Goal: Check status: Check status

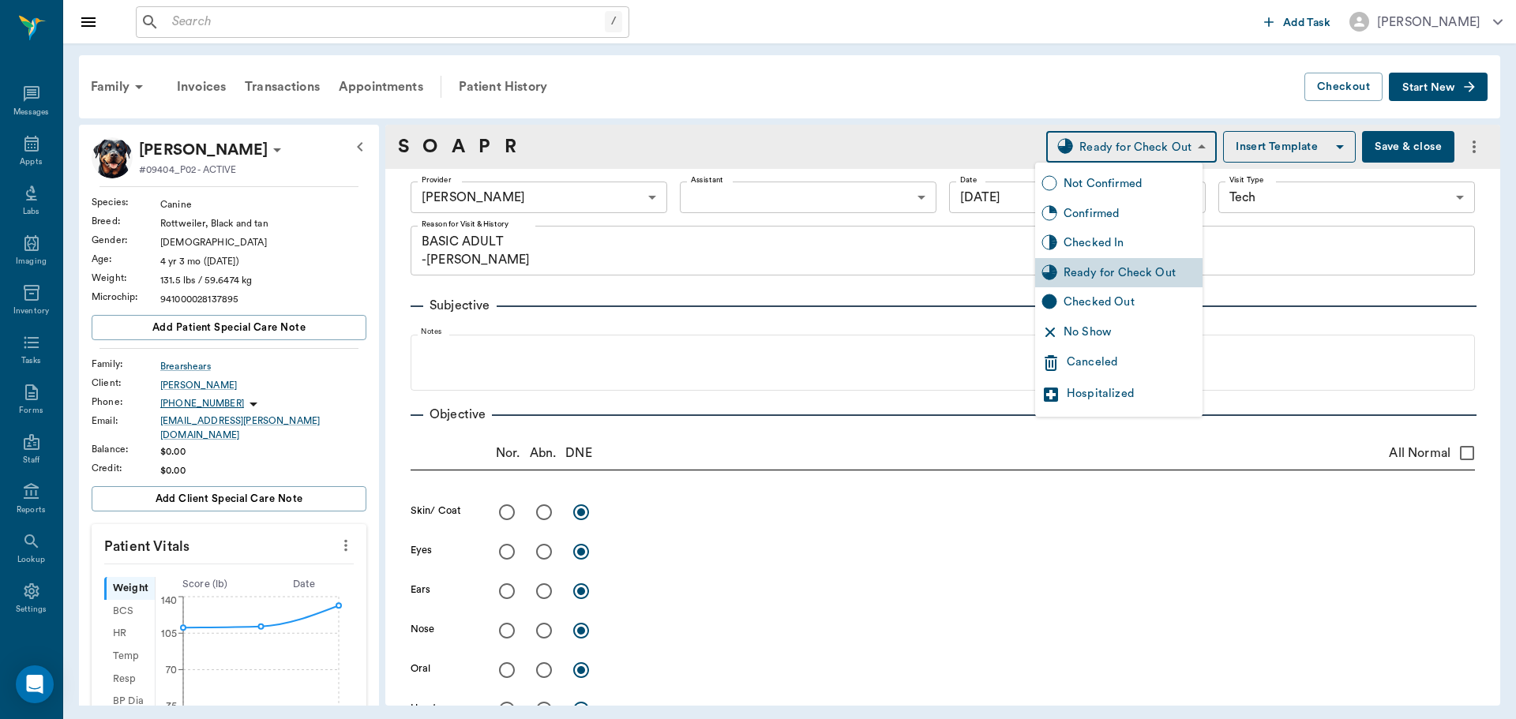
drag, startPoint x: 1108, startPoint y: 255, endPoint x: 1098, endPoint y: 269, distance: 17.5
click at [1107, 255] on div "Checked In" at bounding box center [1118, 243] width 167 height 30
type input "CHECKED_IN"
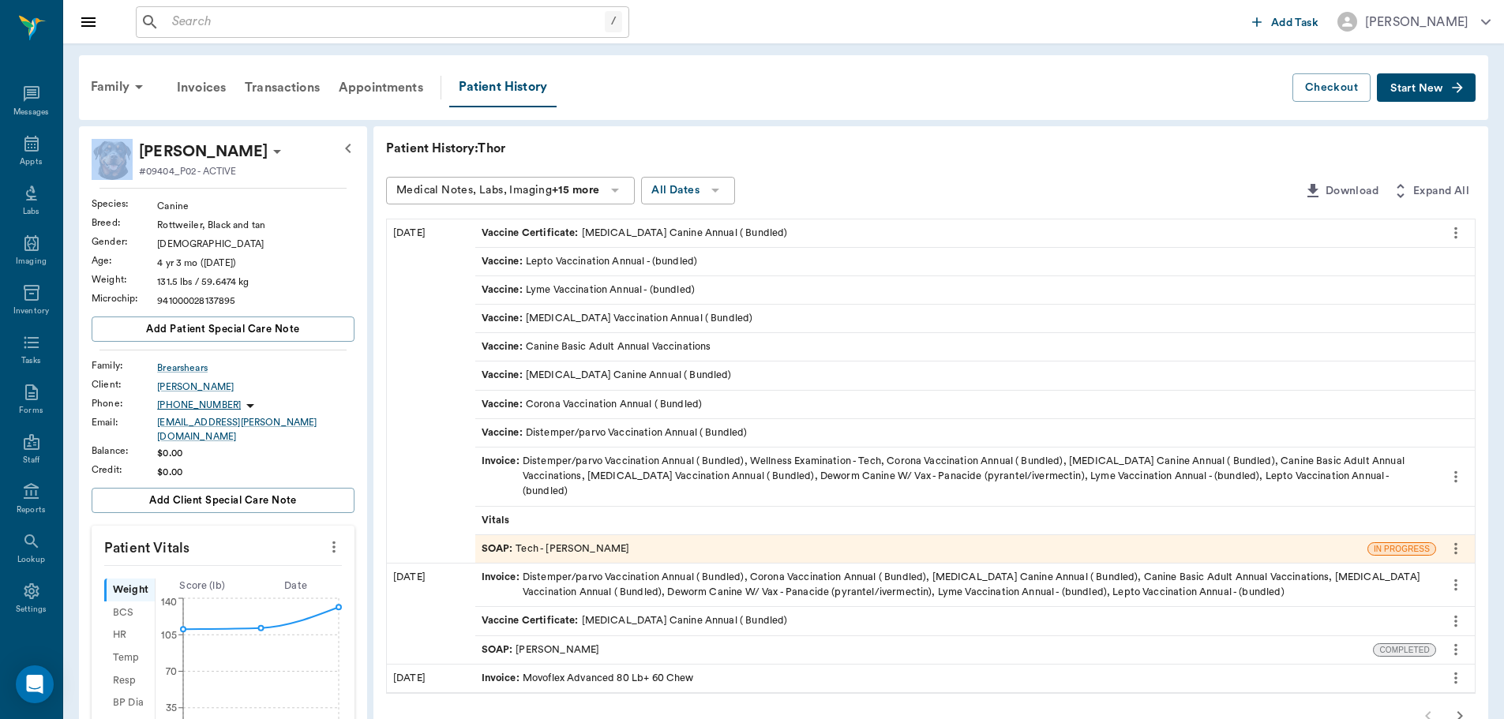
click at [1504, 268] on html "/ ​ Add Task [PERSON_NAME] Nectar Messages Appts Labs Imaging Inventory Tasks F…" at bounding box center [752, 359] width 1504 height 719
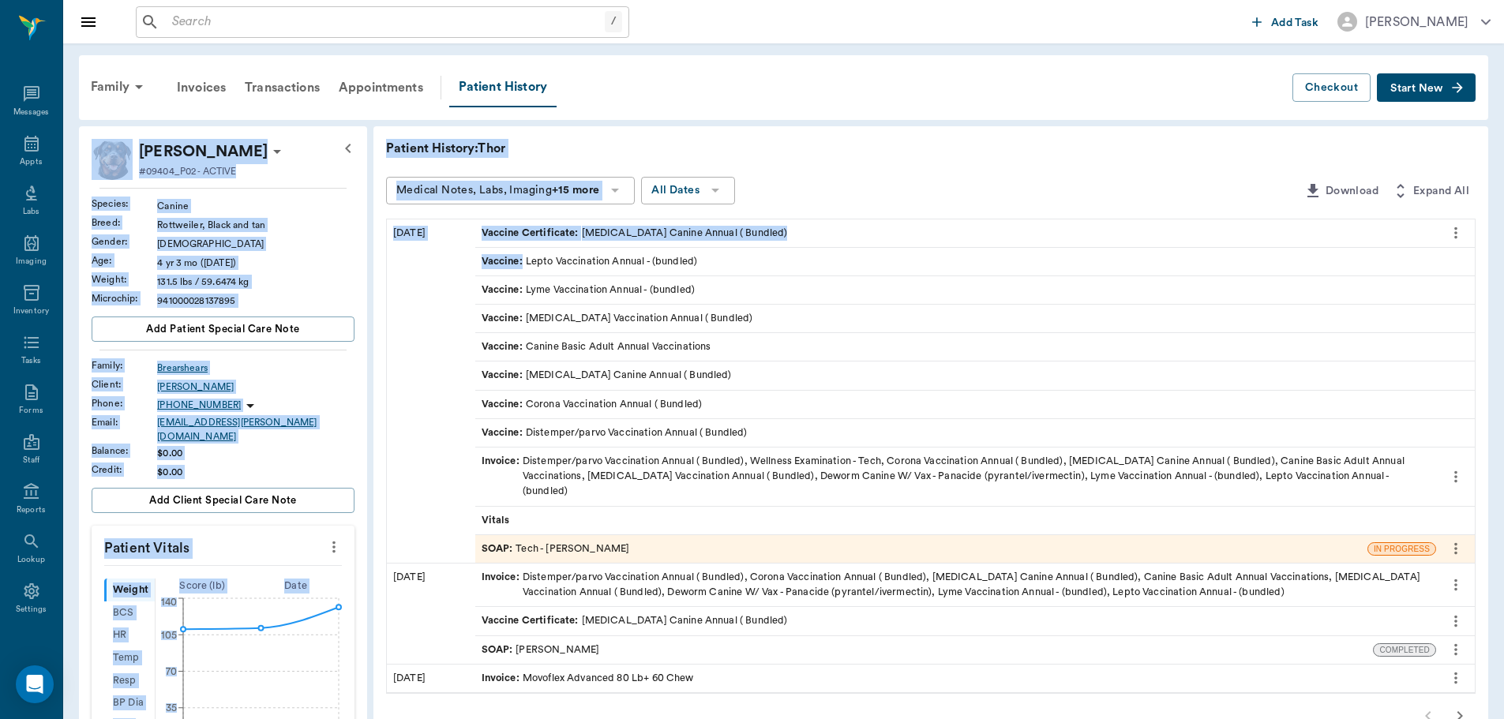
click at [895, 185] on div "Medical Notes, Labs, Imaging +15 more All Dates" at bounding box center [841, 191] width 911 height 29
click at [27, 148] on icon at bounding box center [31, 143] width 19 height 19
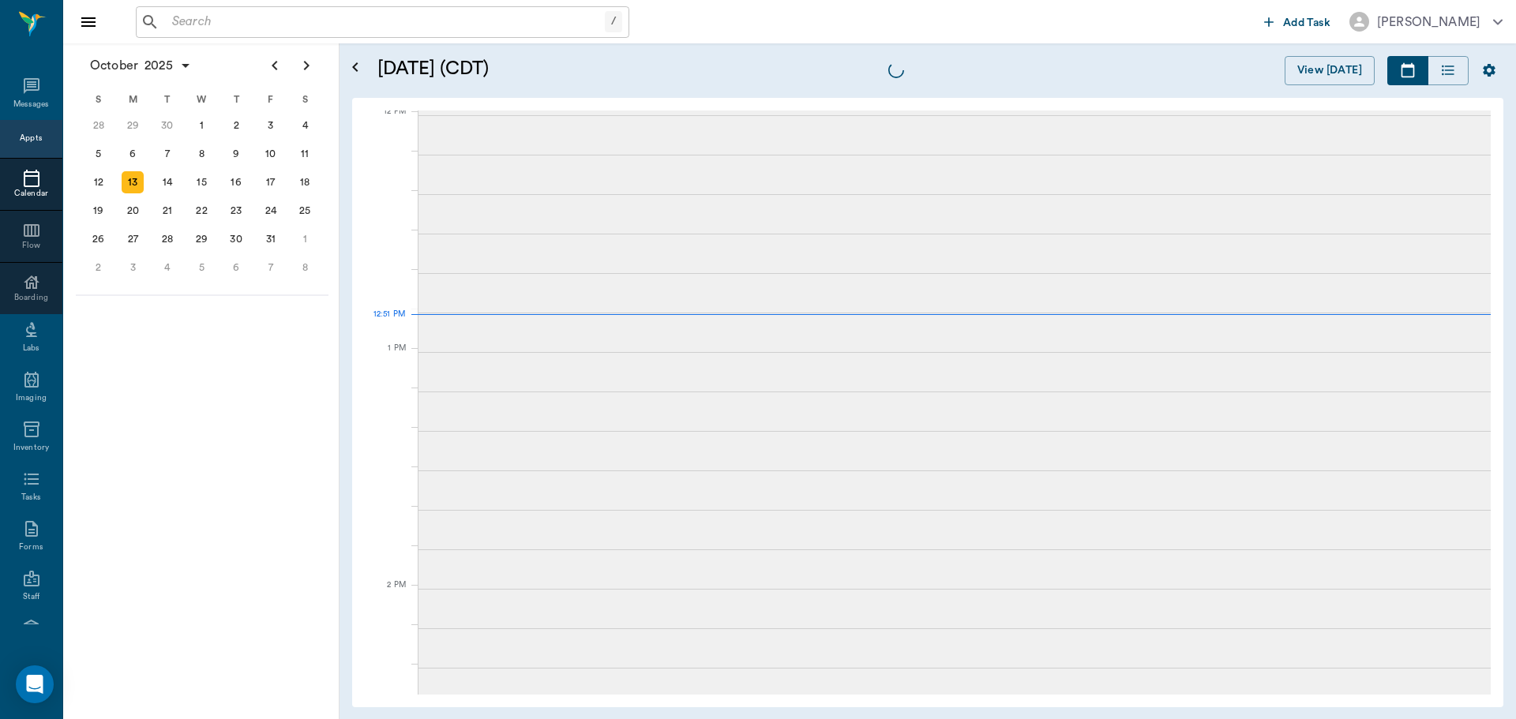
scroll to position [951, 0]
